Goal: Task Accomplishment & Management: Manage account settings

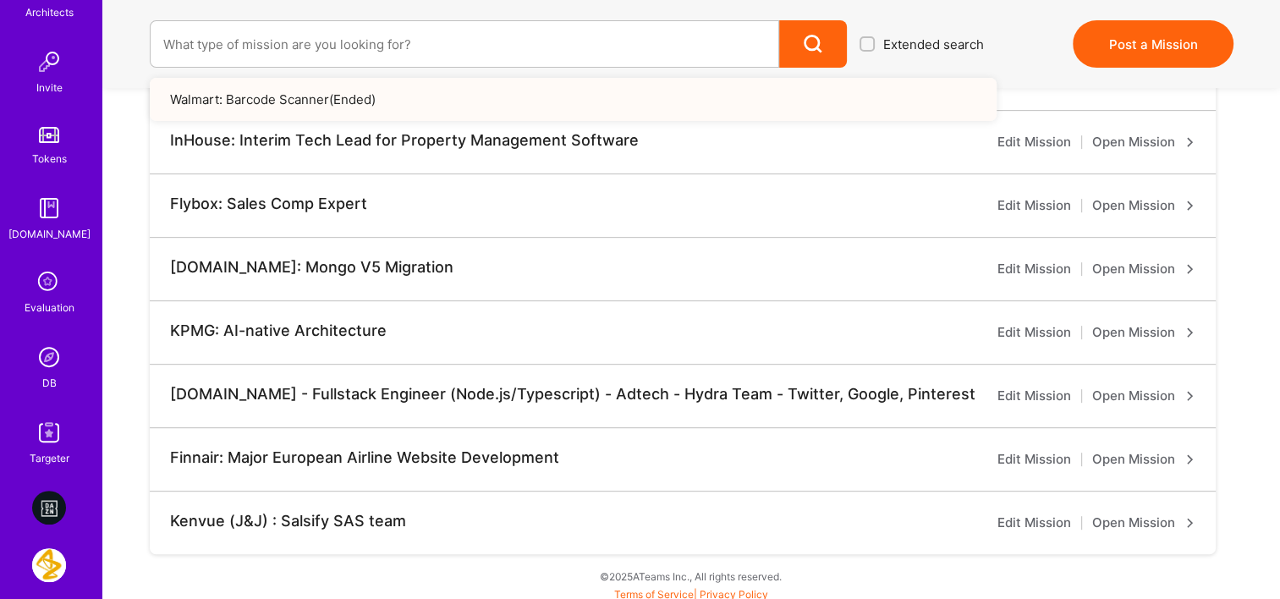
scroll to position [677, 0]
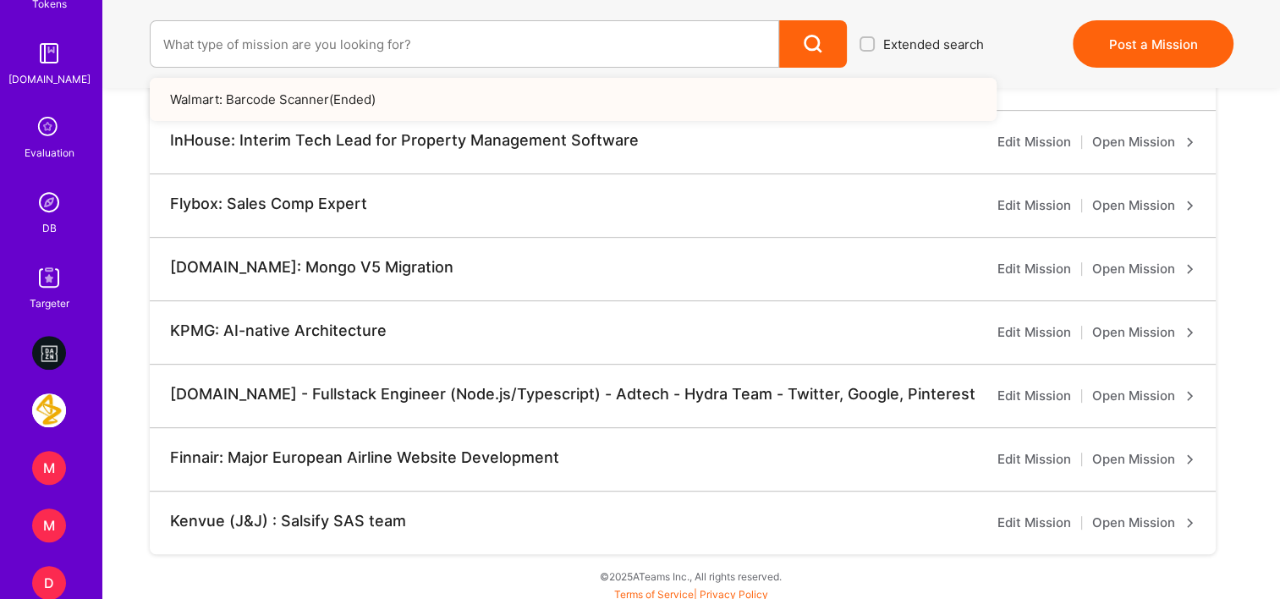
click at [44, 213] on img at bounding box center [49, 202] width 34 height 34
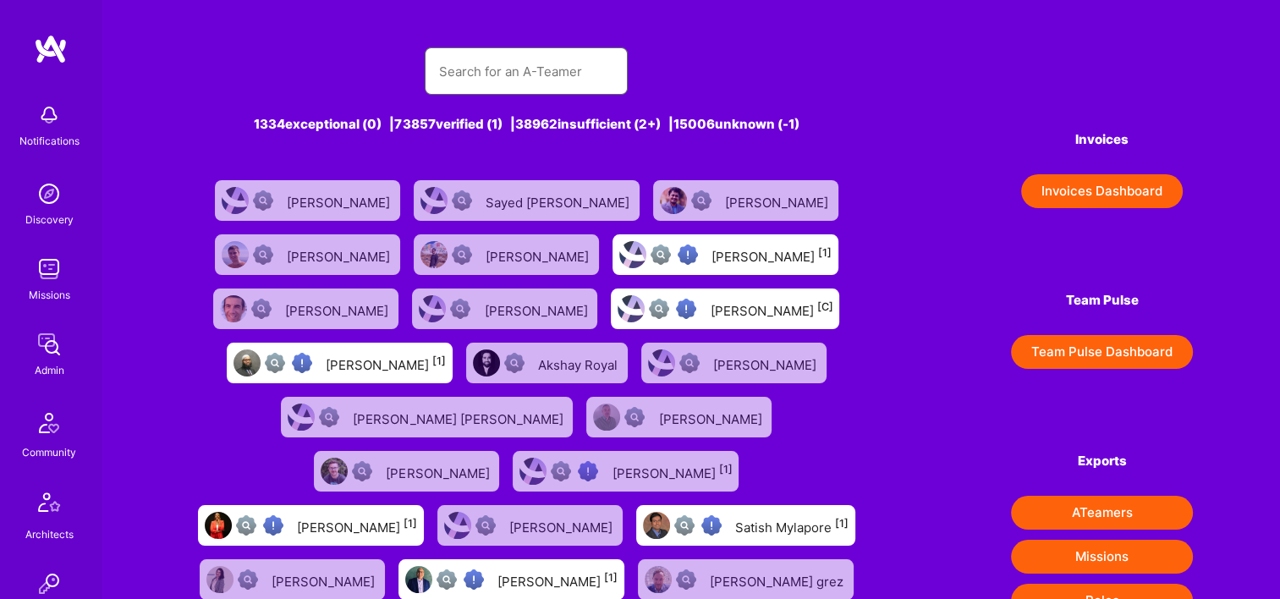
click at [578, 61] on input "text" at bounding box center [526, 71] width 176 height 43
paste input "Priyansh Nigan"
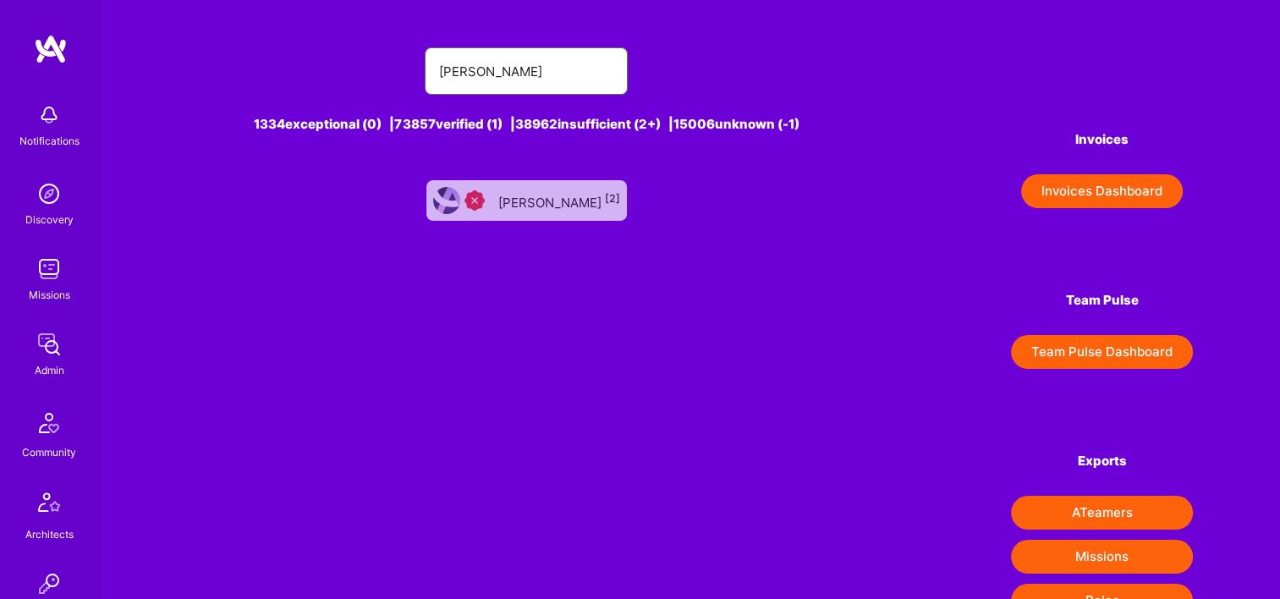
type input "Priyansh Nigan"
click at [554, 195] on div "Priyansh Nigania [2]" at bounding box center [559, 200] width 122 height 22
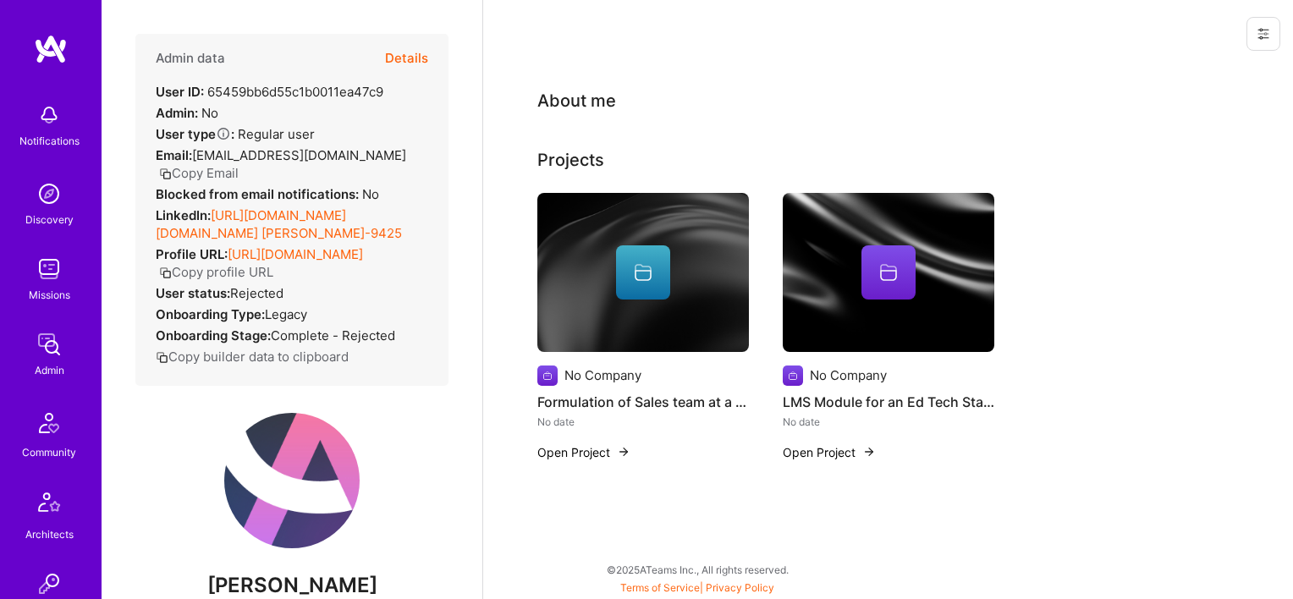
click at [404, 50] on button "Details" at bounding box center [406, 58] width 43 height 49
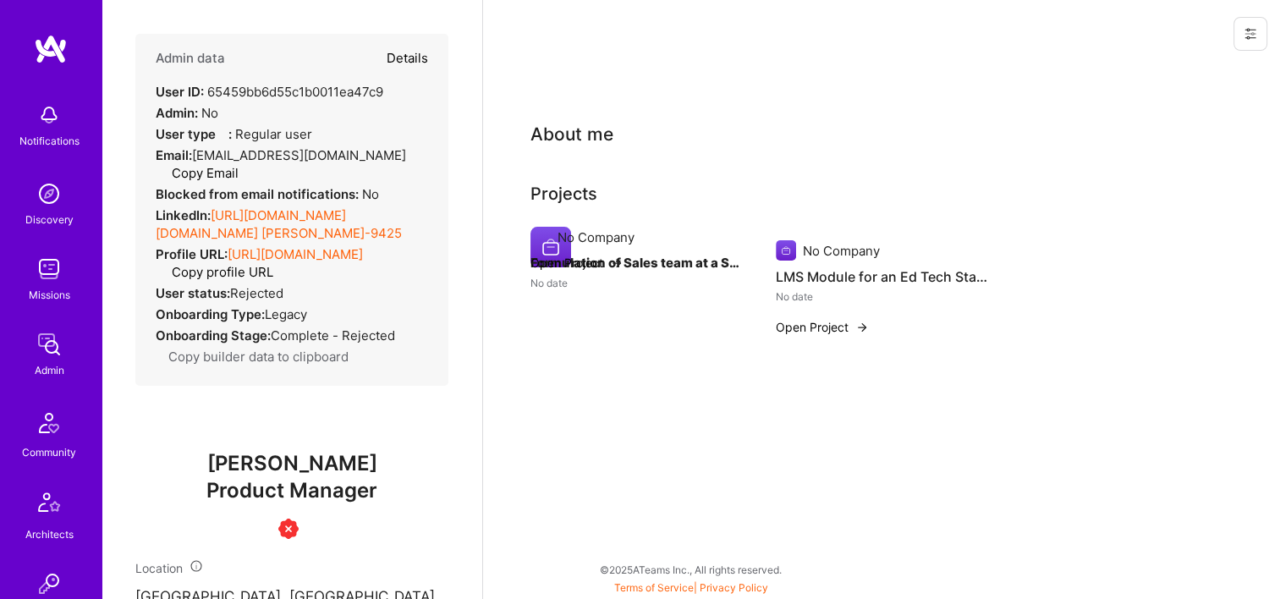
type textarea "x"
select select "Insufficient"
select select "US"
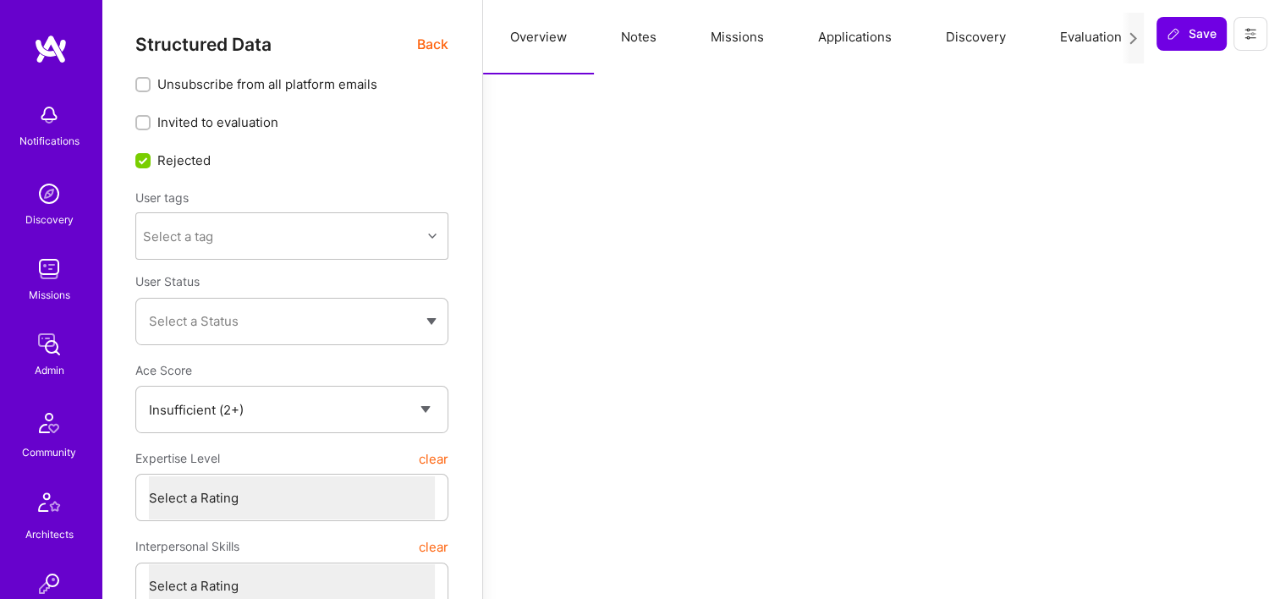
click at [719, 44] on button "Missions" at bounding box center [737, 37] width 107 height 74
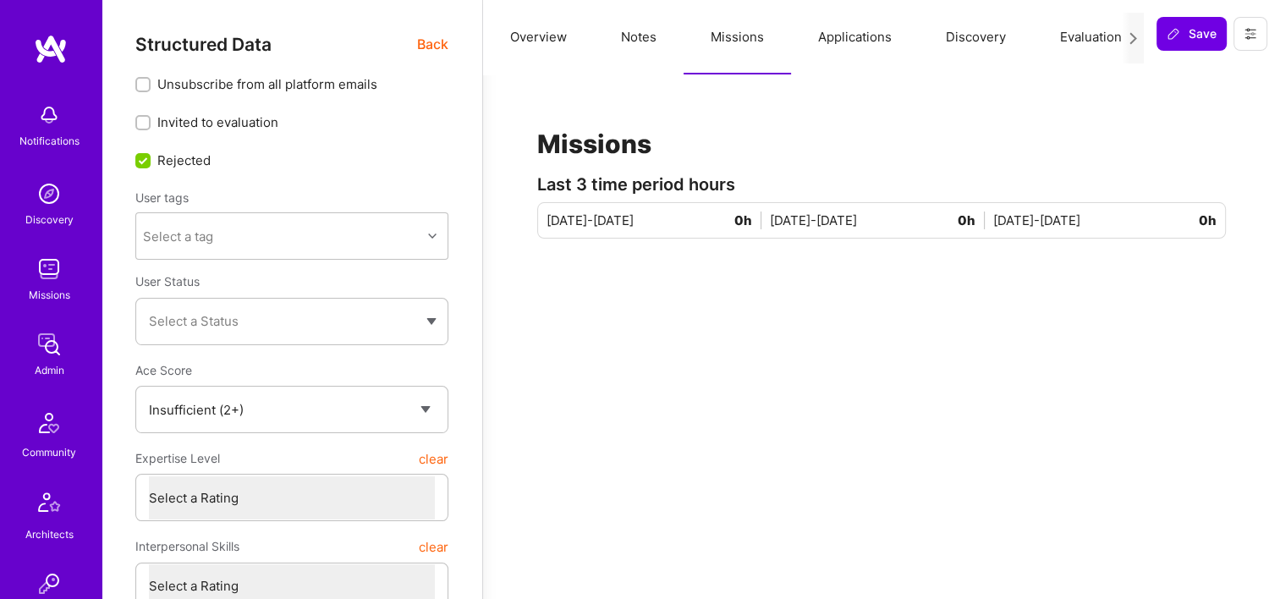
click at [406, 41] on div "Structured Data Back" at bounding box center [291, 44] width 313 height 21
click at [442, 41] on span "Back" at bounding box center [432, 44] width 31 height 21
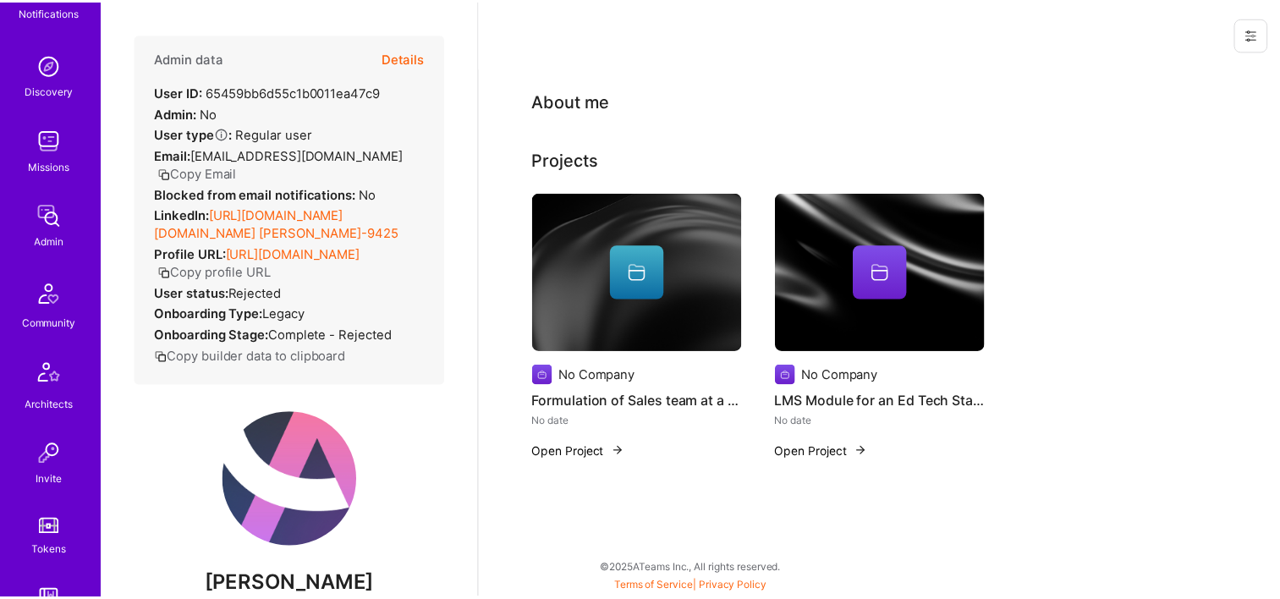
scroll to position [592, 0]
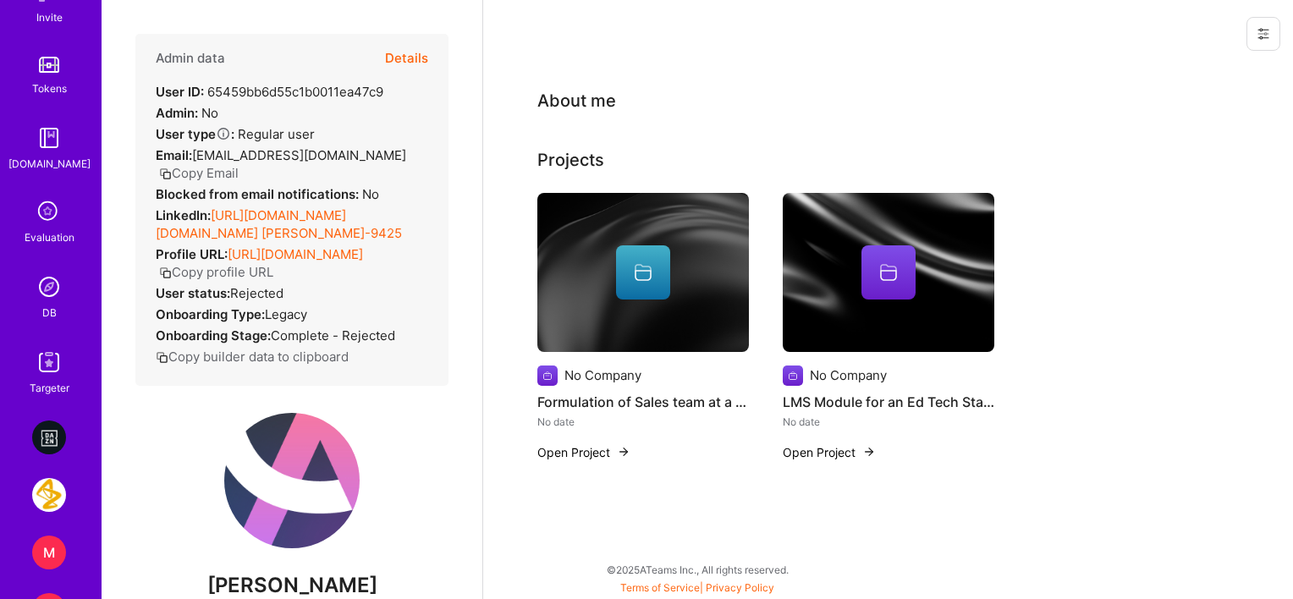
click at [52, 295] on img at bounding box center [49, 287] width 34 height 34
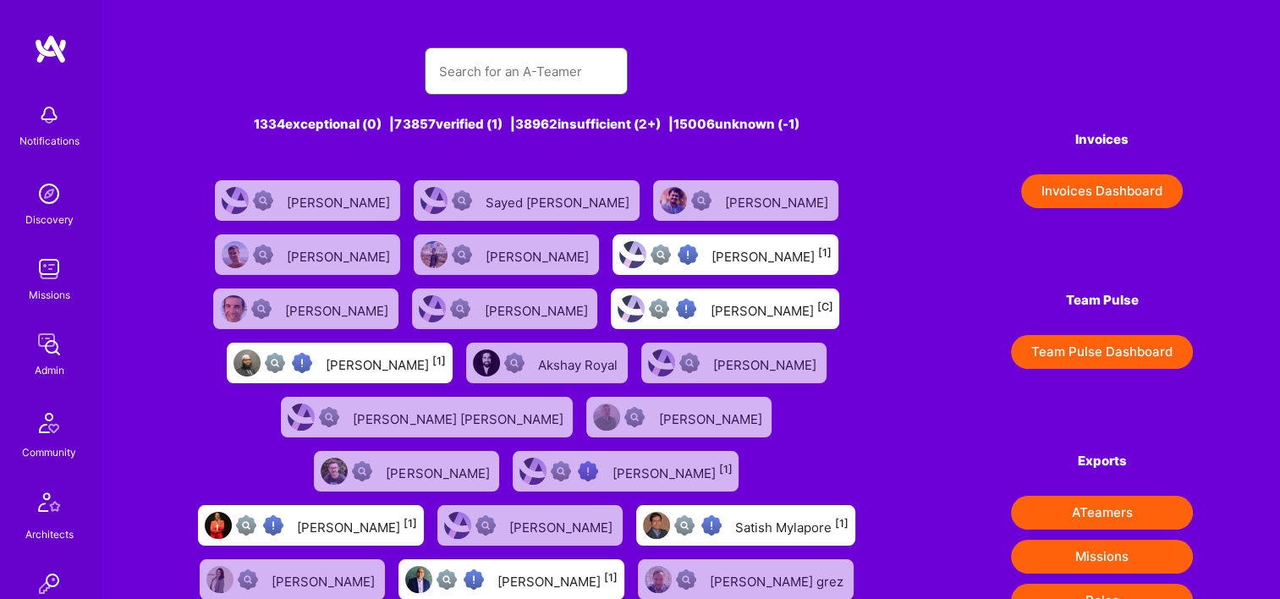
click at [512, 67] on input "text" at bounding box center [526, 71] width 176 height 43
paste input "64e084f0e7114d6c35651104"
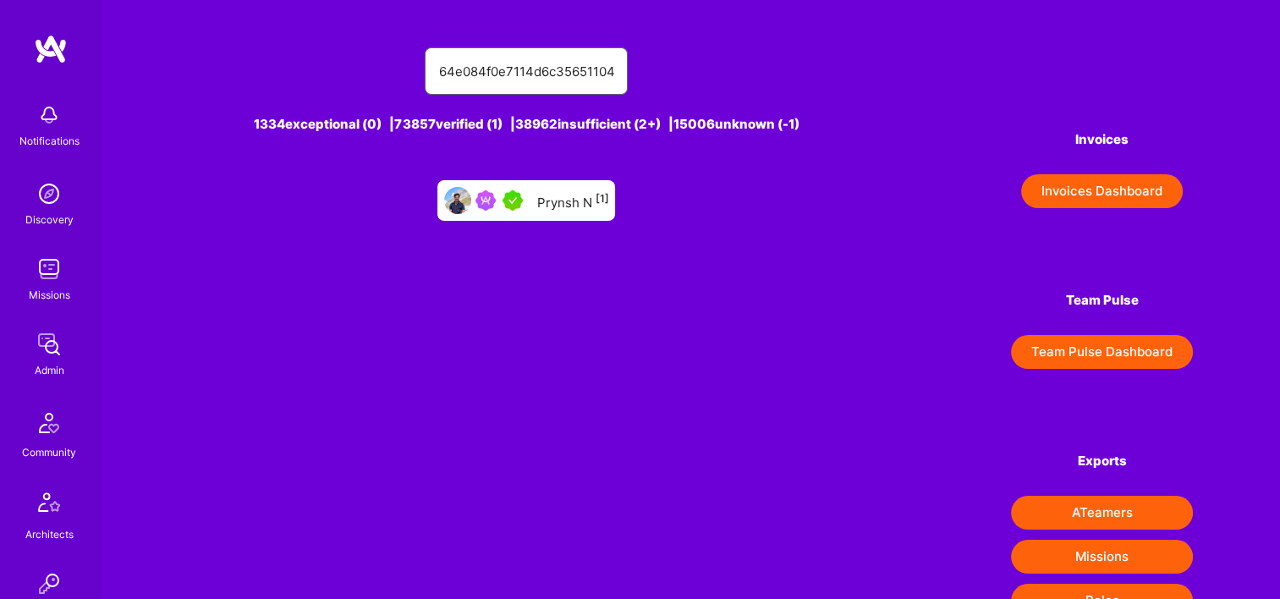
type input "64e084f0e7114d6c35651104"
click at [570, 211] on div "Prynsh N [1]" at bounding box center [526, 200] width 178 height 41
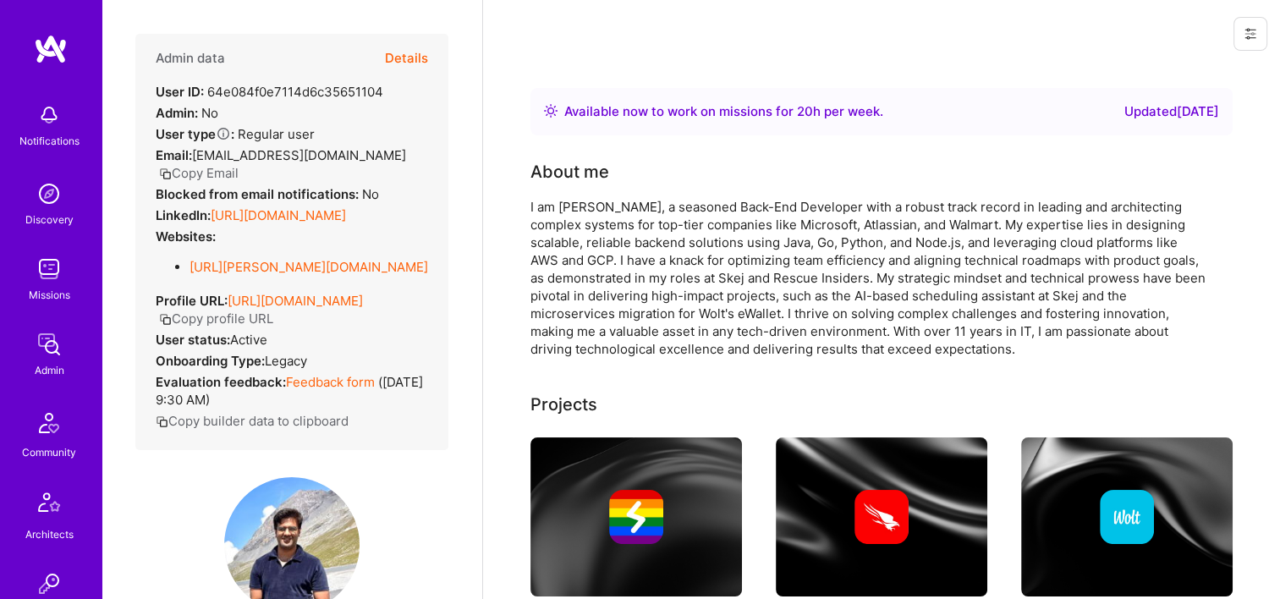
click at [385, 51] on button "Details" at bounding box center [406, 58] width 43 height 49
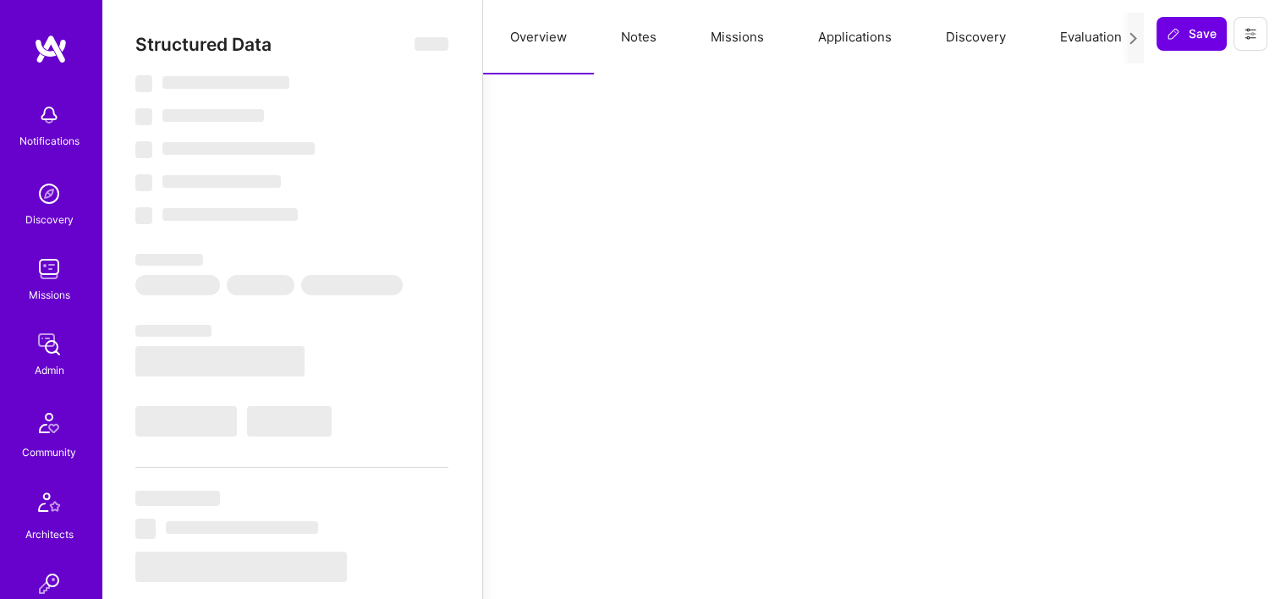
click at [752, 34] on button "Missions" at bounding box center [737, 37] width 107 height 74
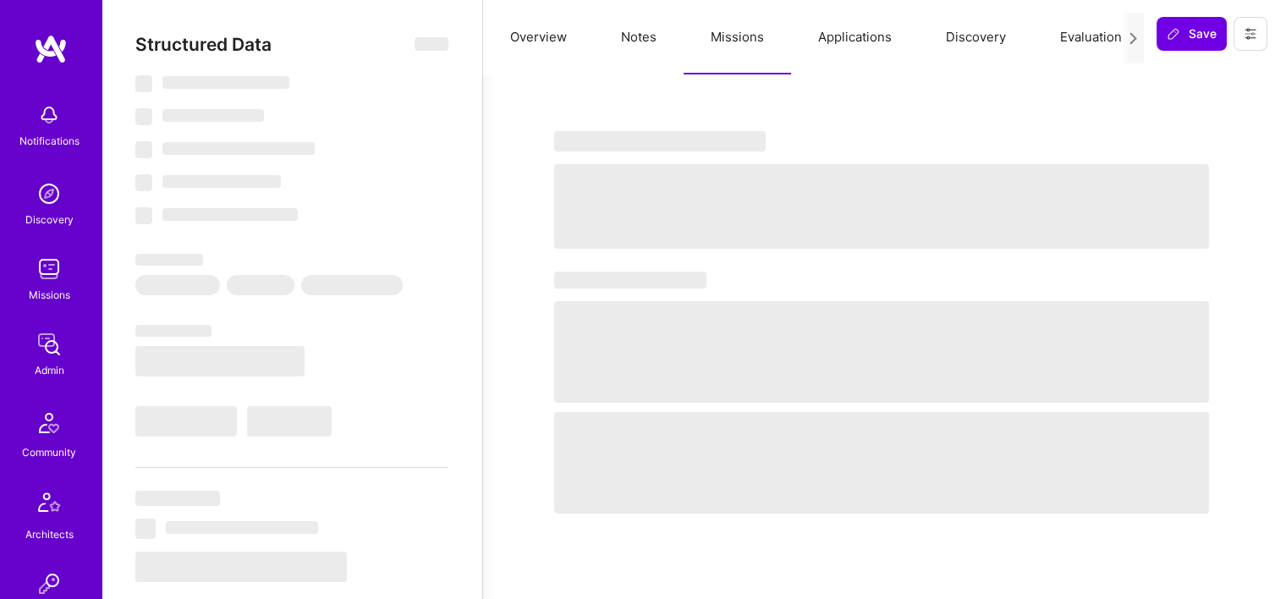
type textarea "x"
select select "Right Now"
select select "5"
select select "4"
select select "7"
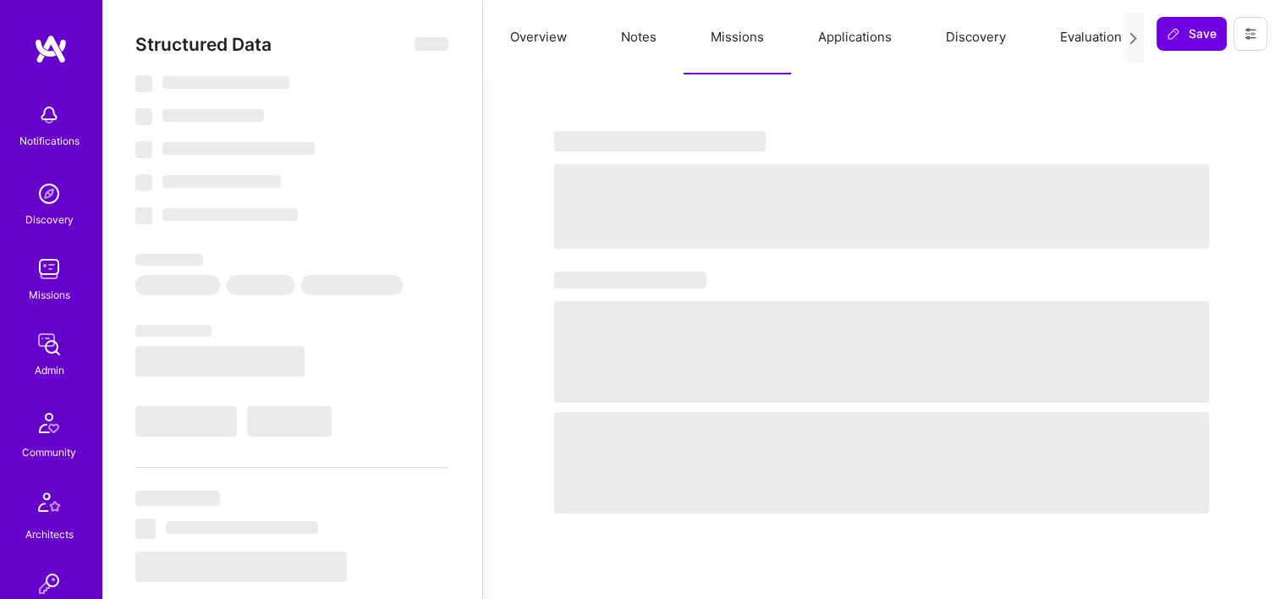
select select "7"
select select "DE"
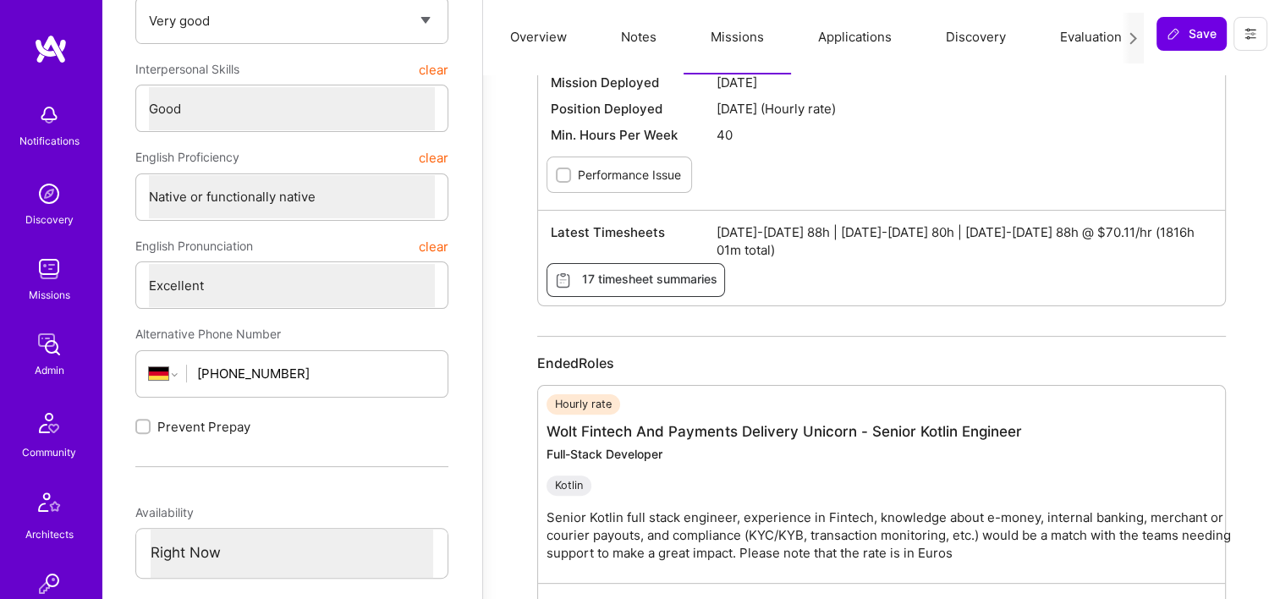
scroll to position [169, 0]
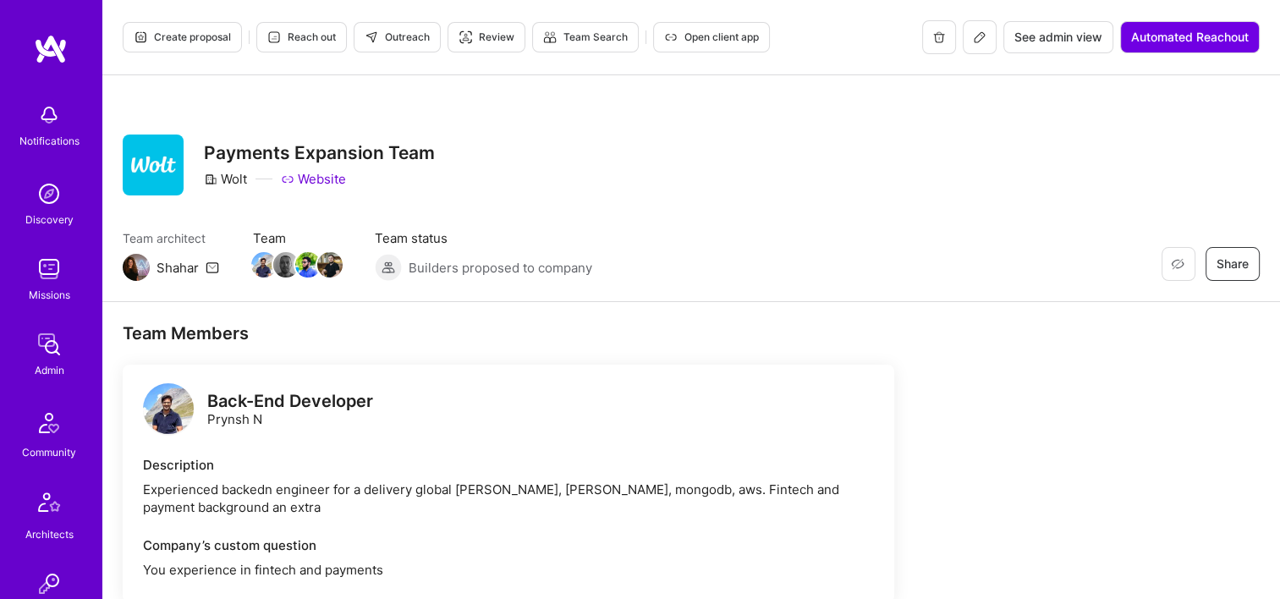
click at [1062, 43] on span "See admin view" at bounding box center [1058, 37] width 88 height 17
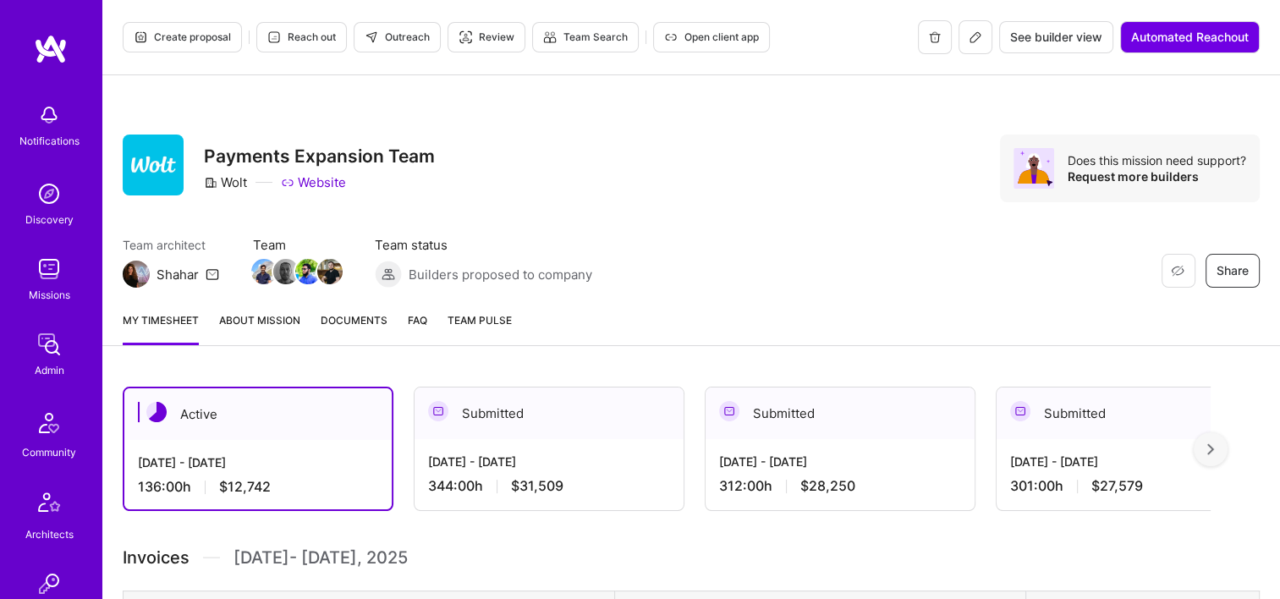
click at [368, 325] on span "Documents" at bounding box center [354, 320] width 67 height 18
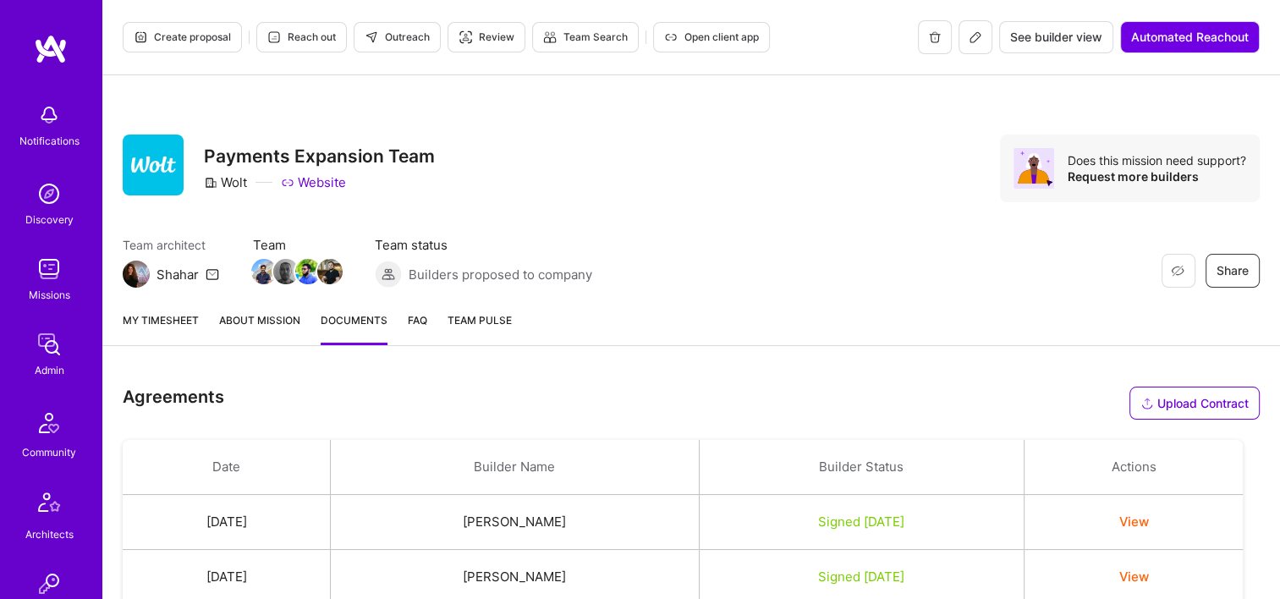
click at [148, 325] on link "My timesheet" at bounding box center [161, 328] width 76 height 34
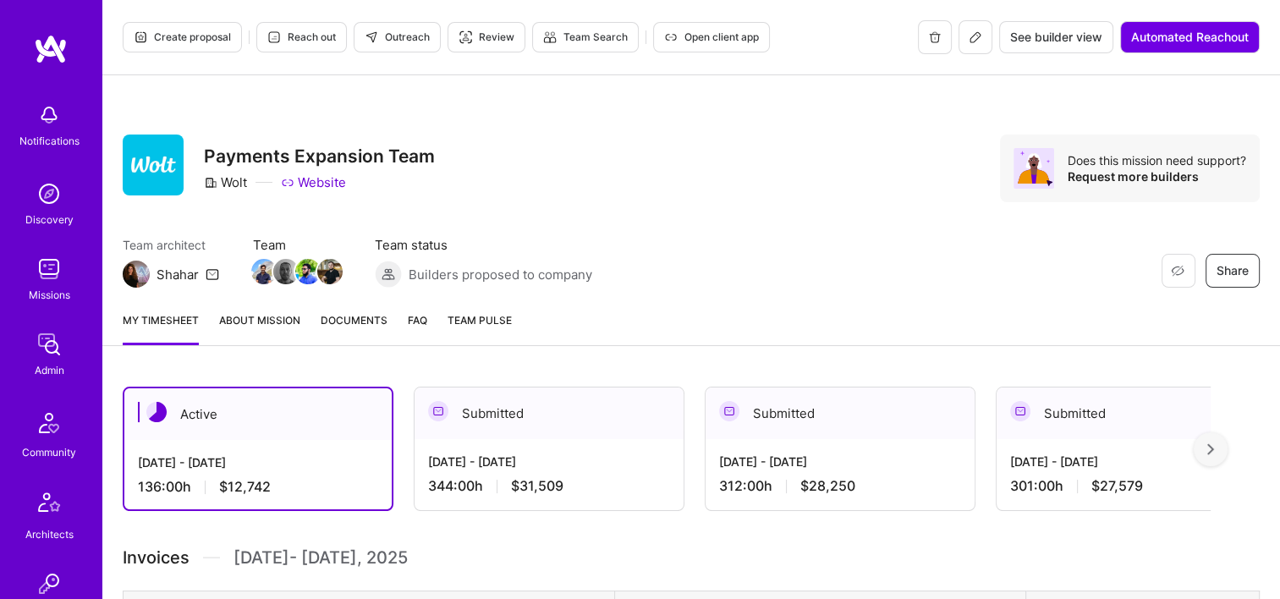
drag, startPoint x: 148, startPoint y: 325, endPoint x: 1253, endPoint y: 579, distance: 1133.8
click at [607, 142] on div "Restore Not Interested Share Payments Expansion Team Wolt Website Does this mis…" at bounding box center [691, 169] width 1137 height 68
